Goal: Navigation & Orientation: Find specific page/section

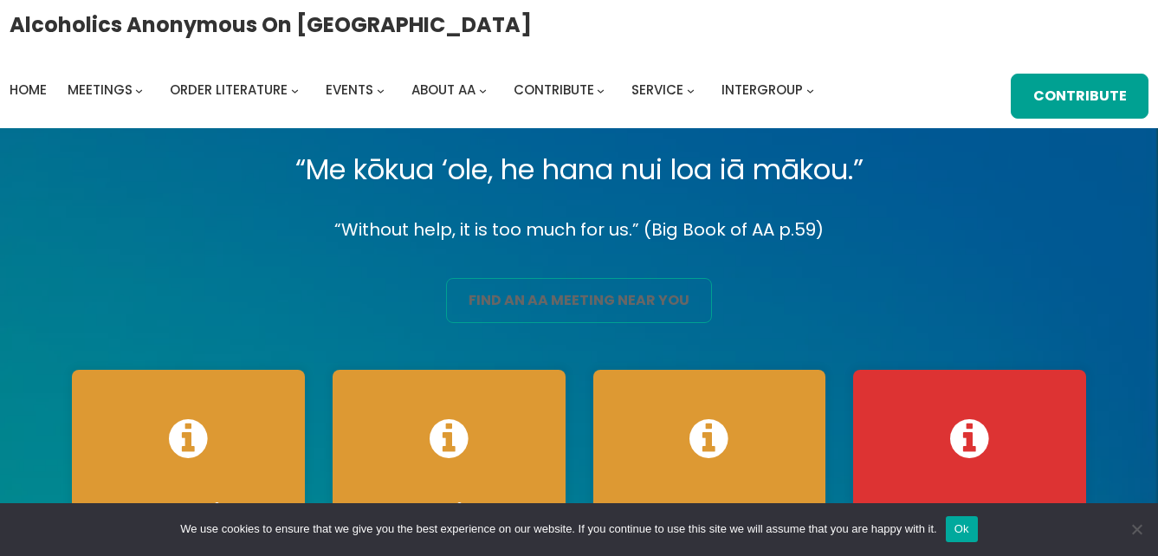
click at [543, 302] on link "find an aa meeting near you" at bounding box center [578, 300] width 265 height 45
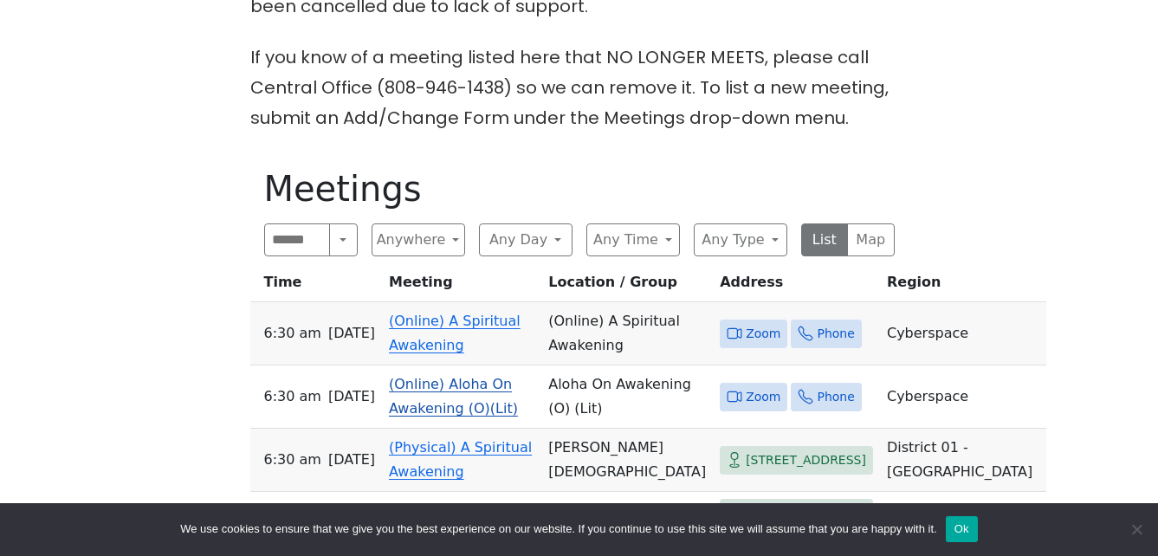
scroll to position [780, 0]
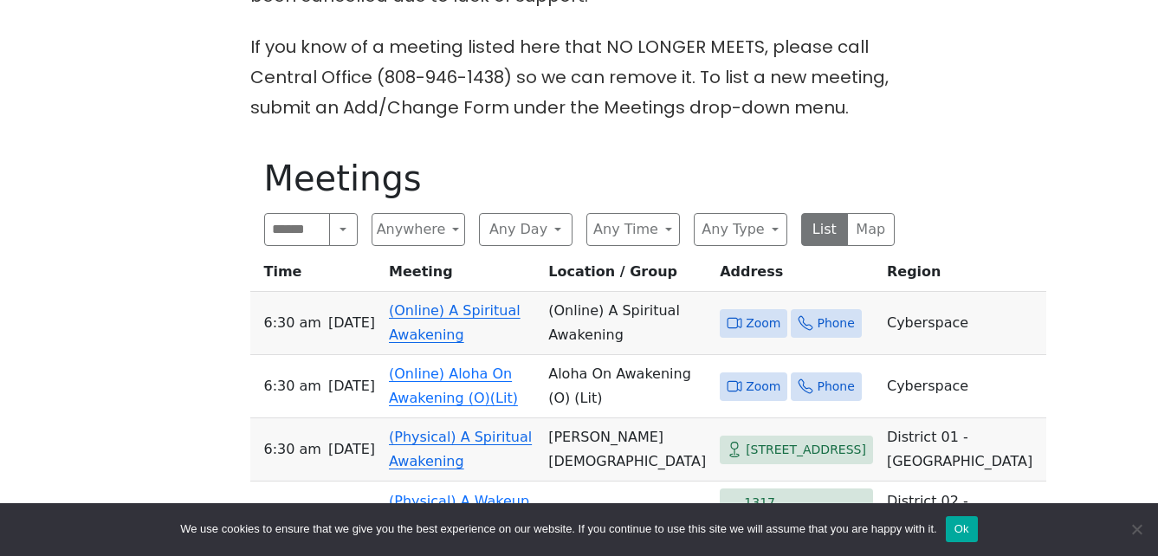
click at [459, 302] on link "(Online) A Spiritual Awakening" at bounding box center [455, 322] width 132 height 41
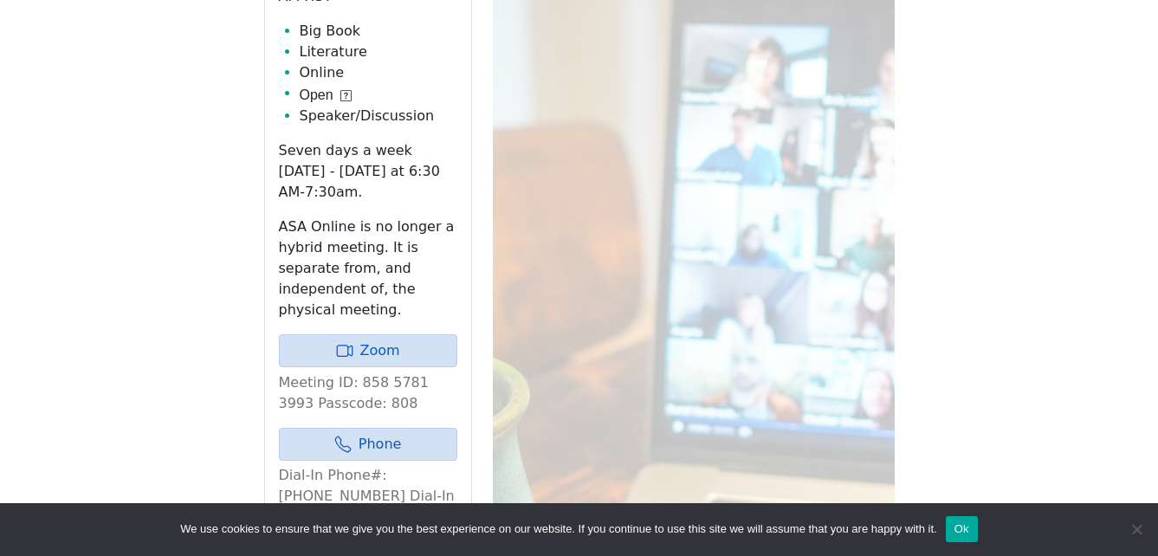
scroll to position [1154, 0]
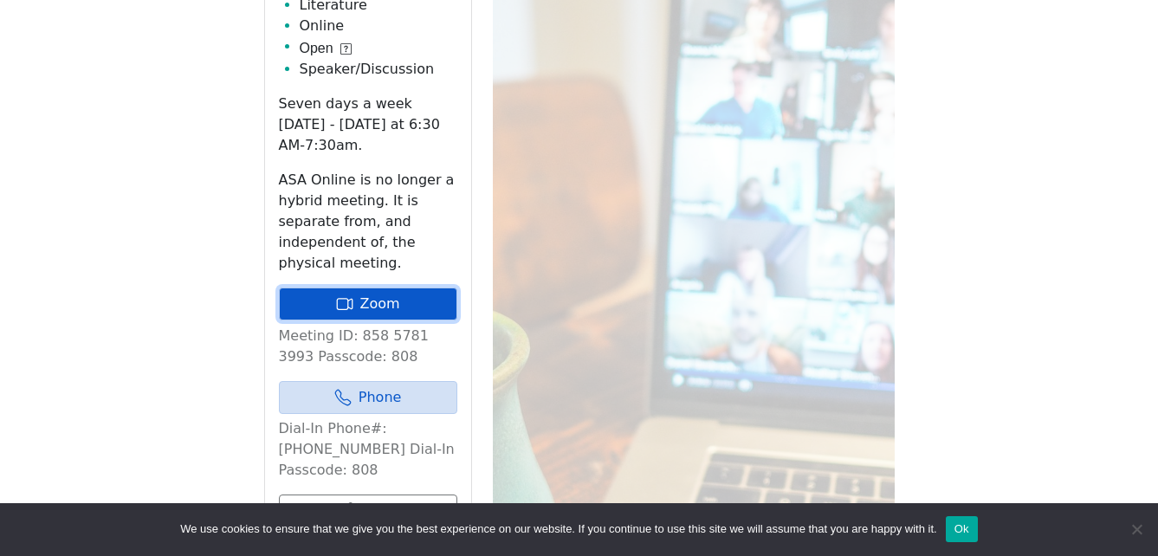
click at [413, 288] on link "Zoom" at bounding box center [368, 304] width 178 height 33
